Goal: Task Accomplishment & Management: Use online tool/utility

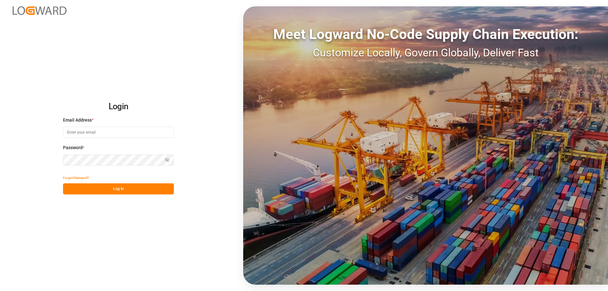
click at [87, 135] on input at bounding box center [118, 132] width 111 height 11
click at [82, 135] on input at bounding box center [118, 132] width 111 height 11
type input "[DOMAIN_NAME][EMAIL_ADDRESS][DOMAIN_NAME]"
click at [97, 192] on button "Log In" at bounding box center [118, 188] width 111 height 11
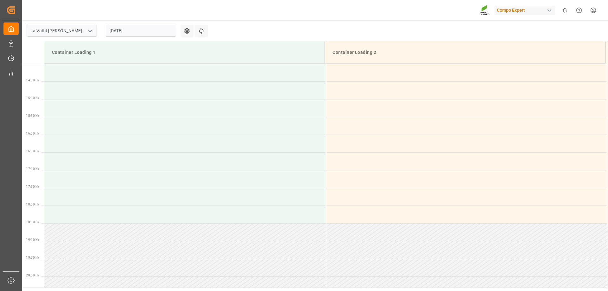
scroll to position [564, 0]
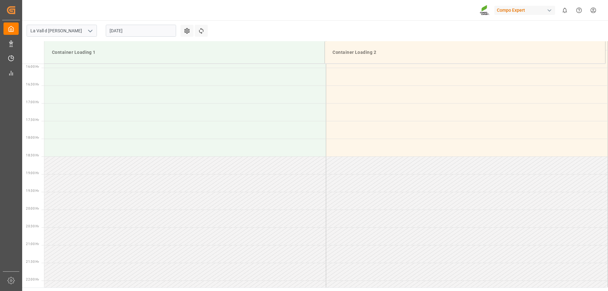
click at [127, 34] on input "[DATE]" at bounding box center [141, 31] width 70 height 12
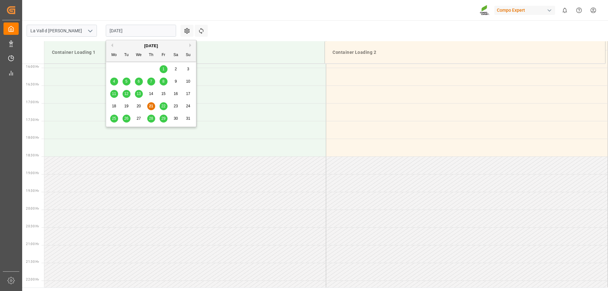
click at [191, 43] on div "[DATE]" at bounding box center [151, 46] width 90 height 6
click at [190, 43] on button "Next Month" at bounding box center [192, 45] width 4 height 4
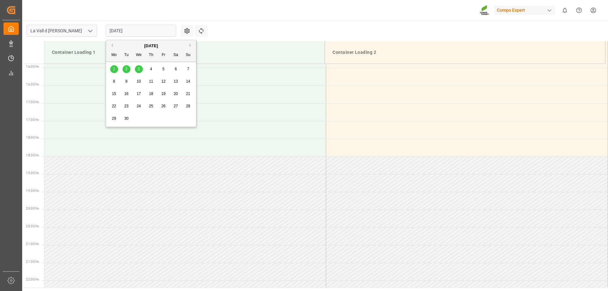
click at [113, 44] on button "Previous Month" at bounding box center [111, 45] width 4 height 4
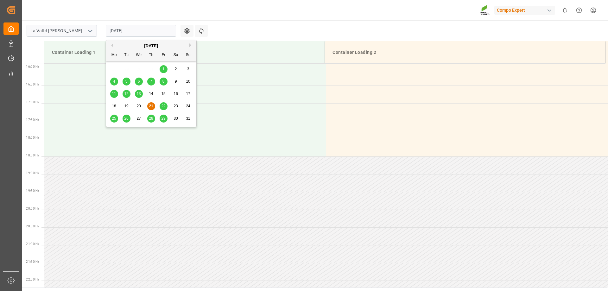
click at [116, 118] on span "25" at bounding box center [114, 118] width 4 height 4
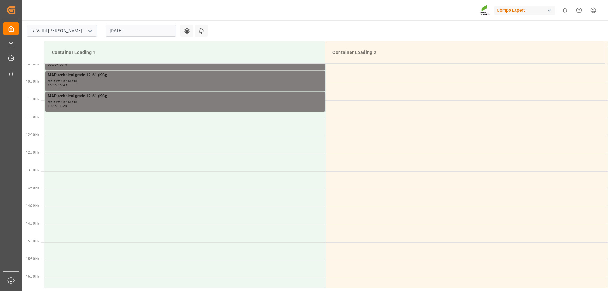
scroll to position [236, 0]
